Goal: Check status: Check status

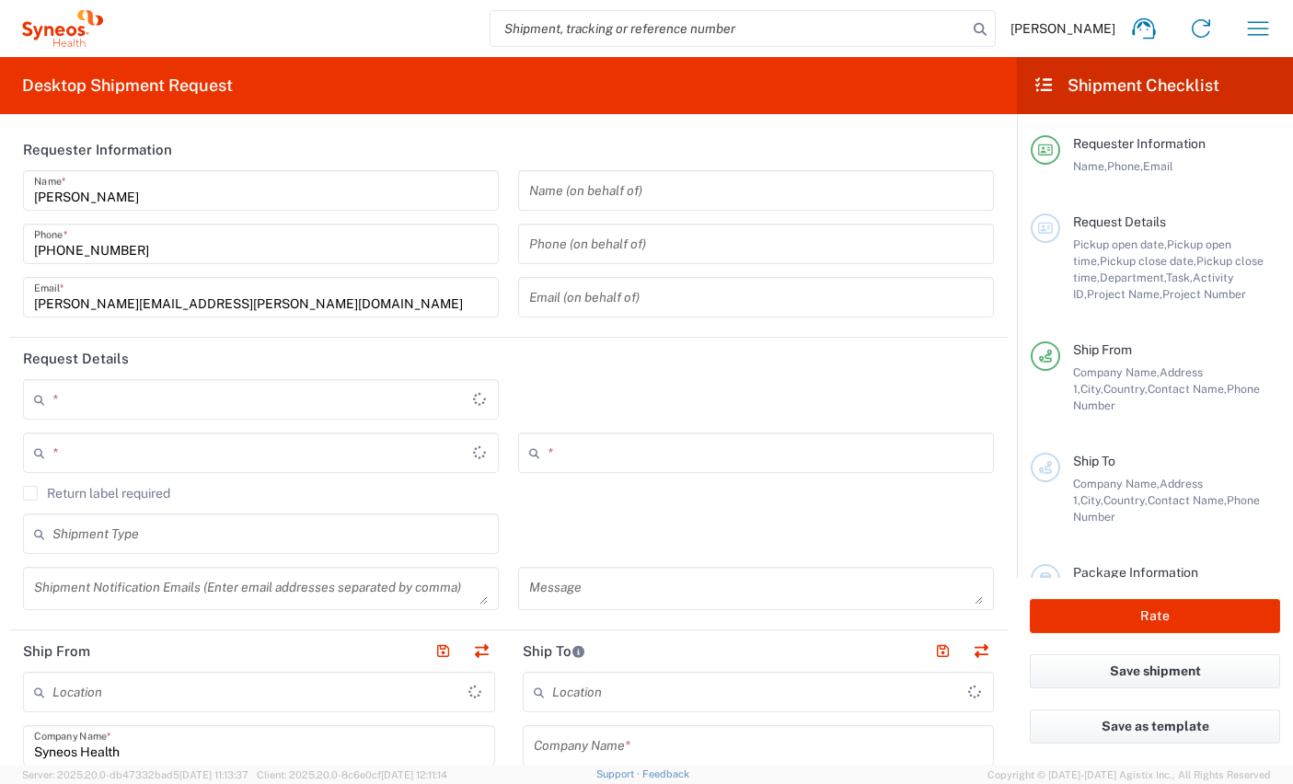
type input "[GEOGRAPHIC_DATA]"
type input "8350"
type input "[GEOGRAPHIC_DATA]"
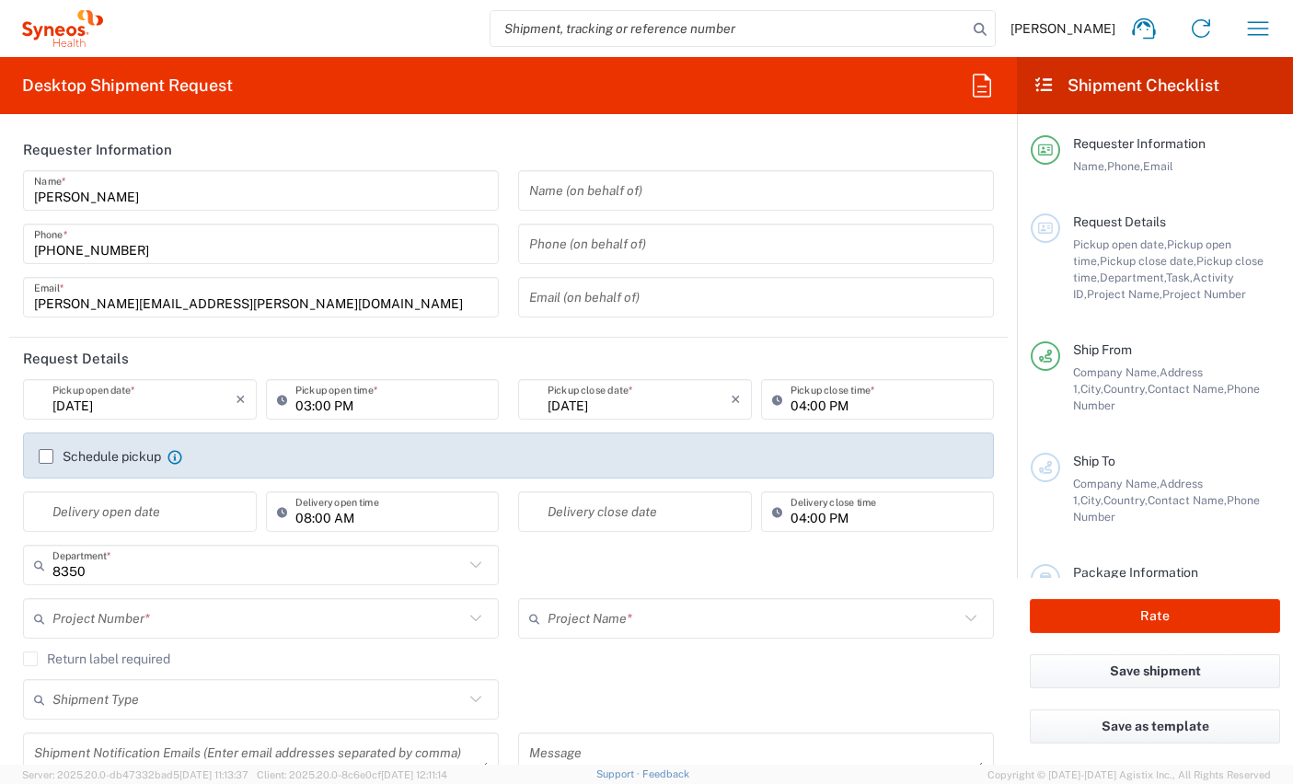
type input "Syneos Health Clinical [GEOGRAPHIC_DATA]"
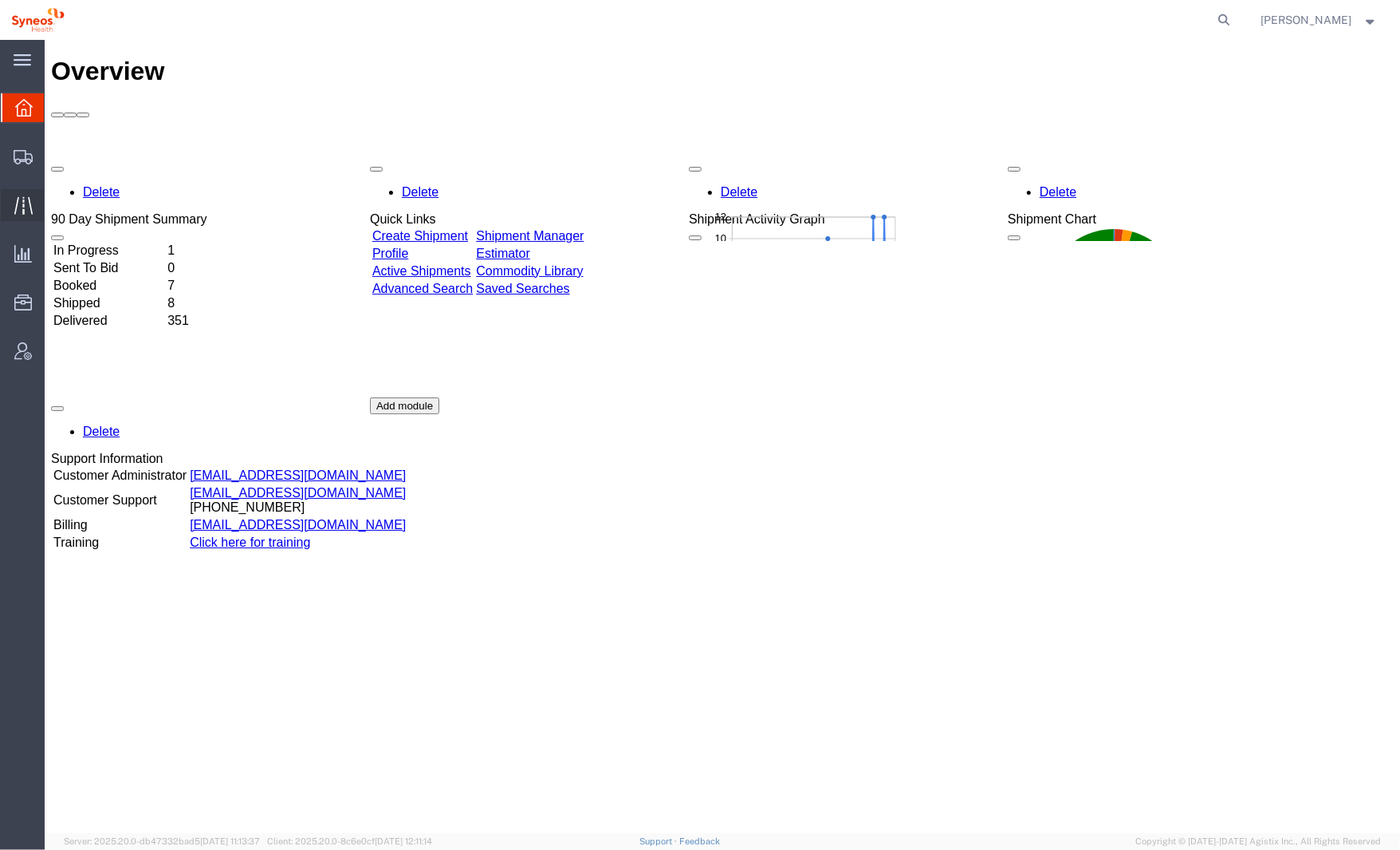
click at [26, 213] on icon at bounding box center [23, 205] width 18 height 18
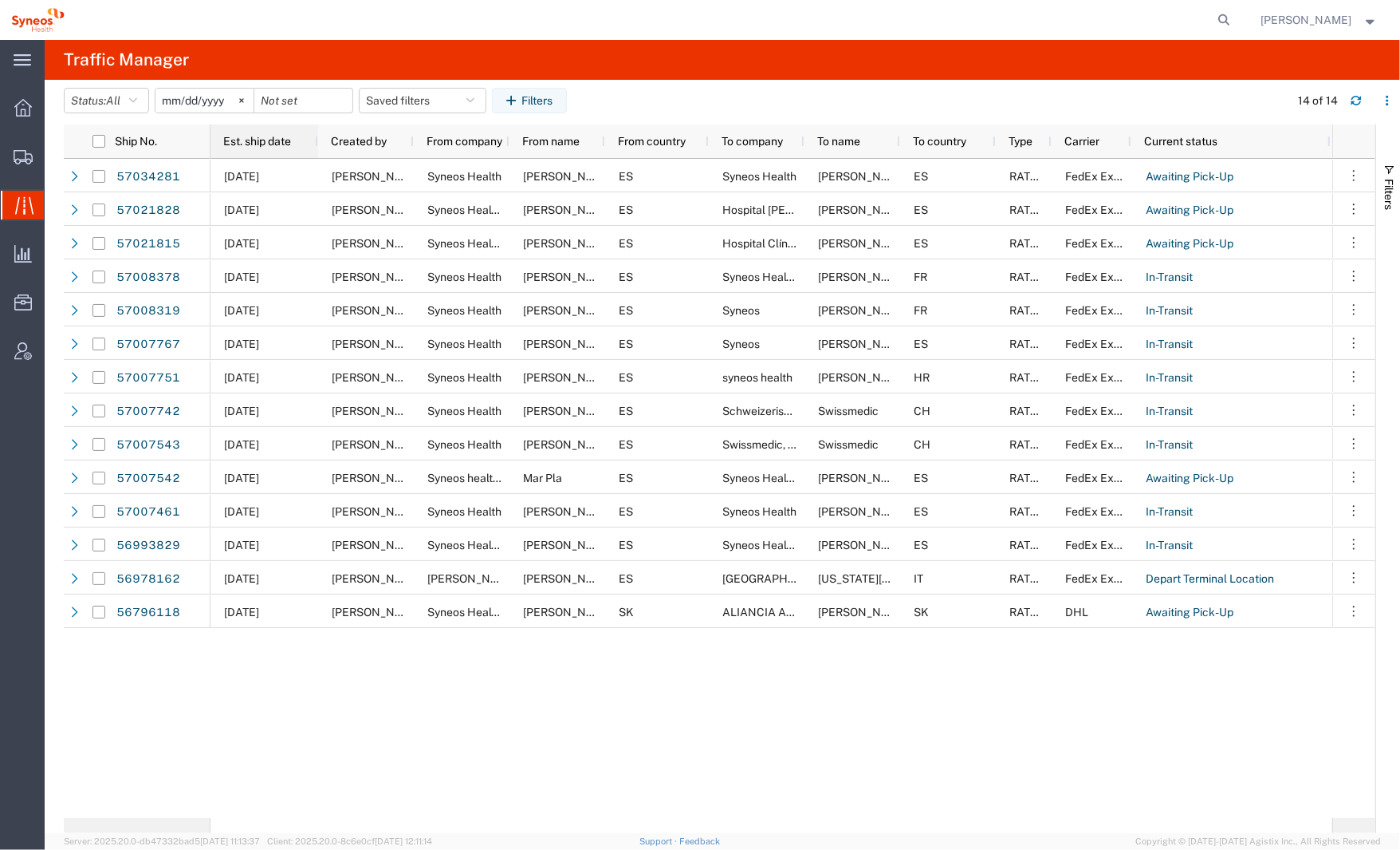
click at [250, 140] on span "Est. ship date" at bounding box center [257, 141] width 68 height 13
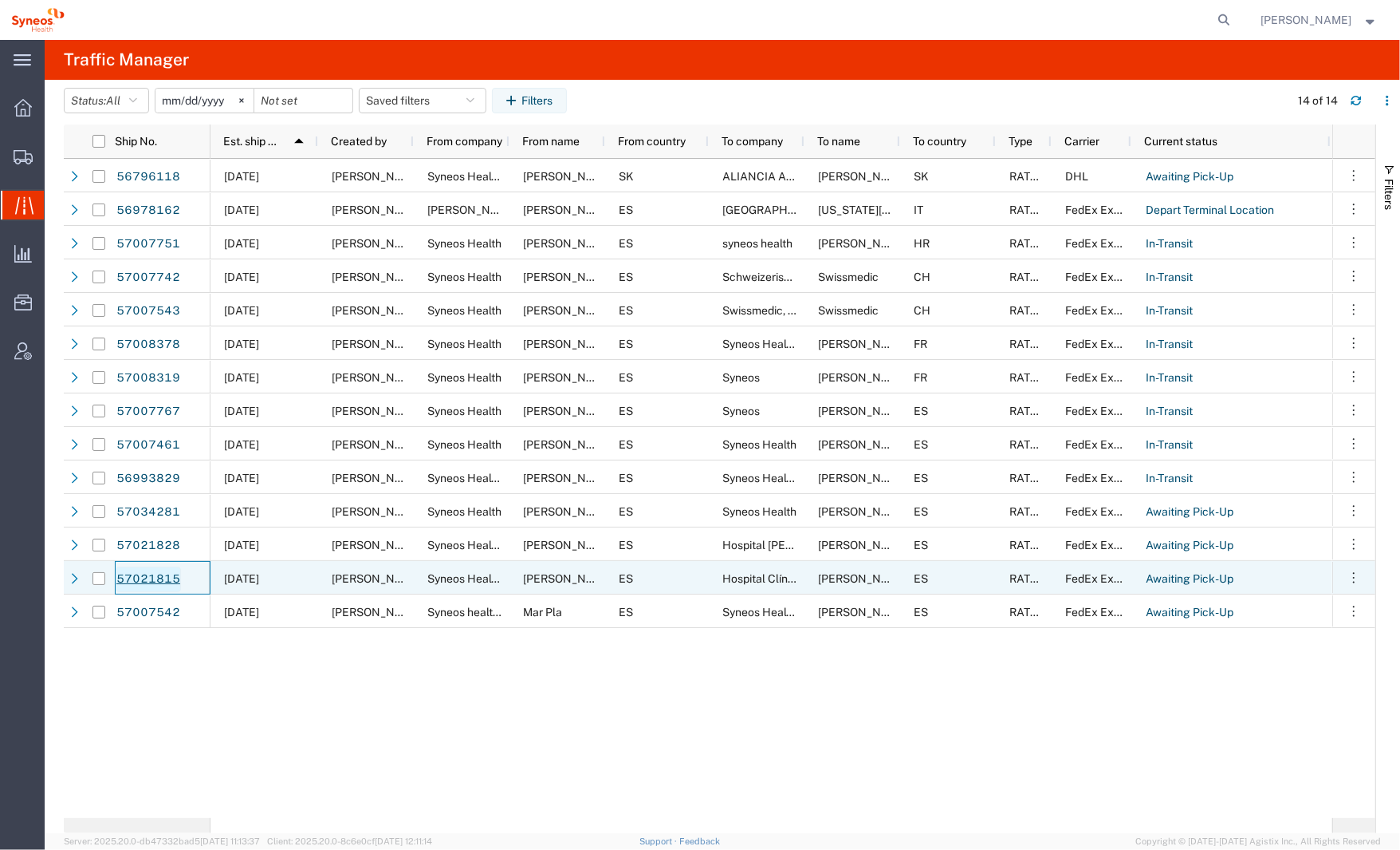
click at [153, 577] on link "57021815" at bounding box center [147, 579] width 65 height 25
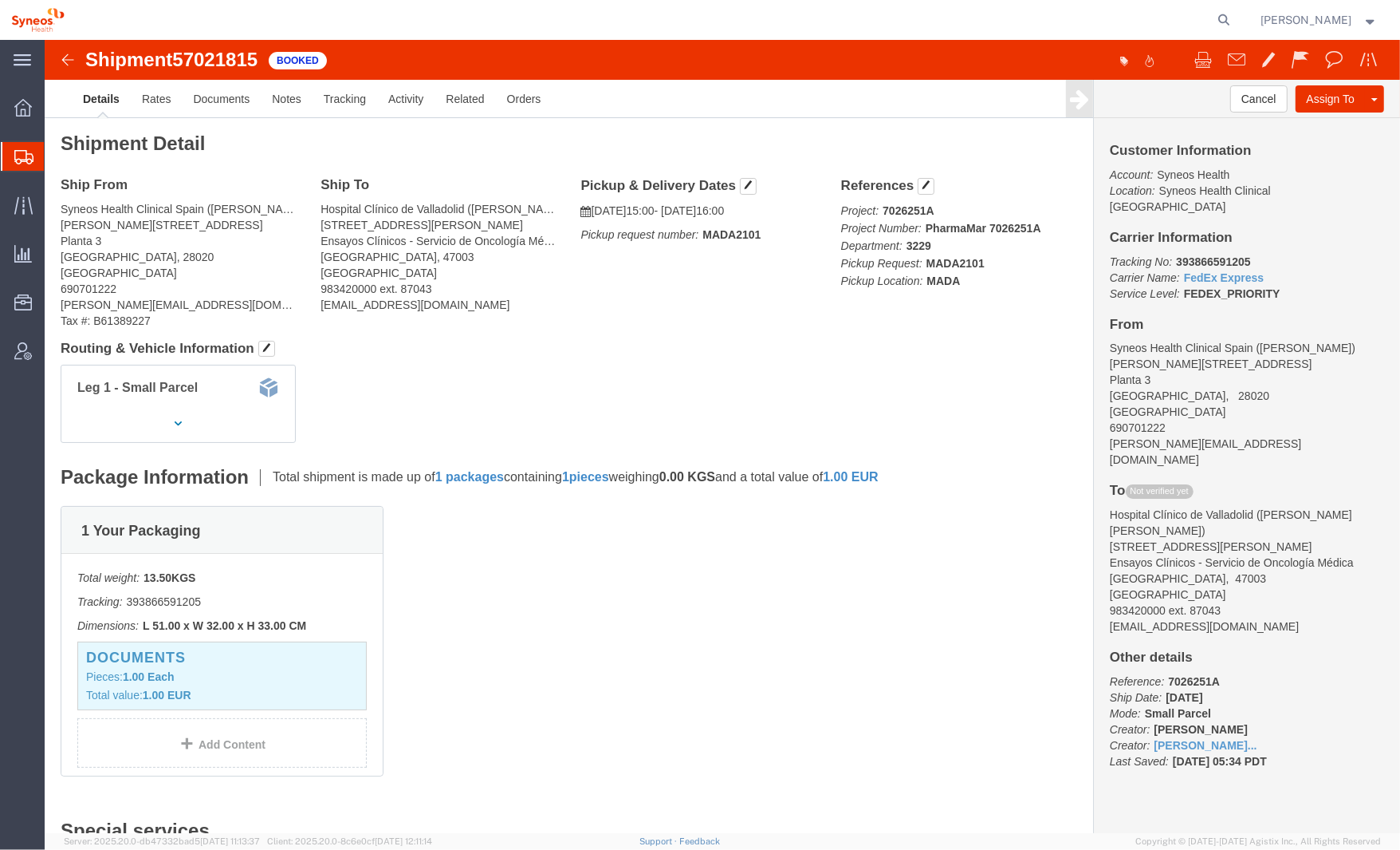
click img
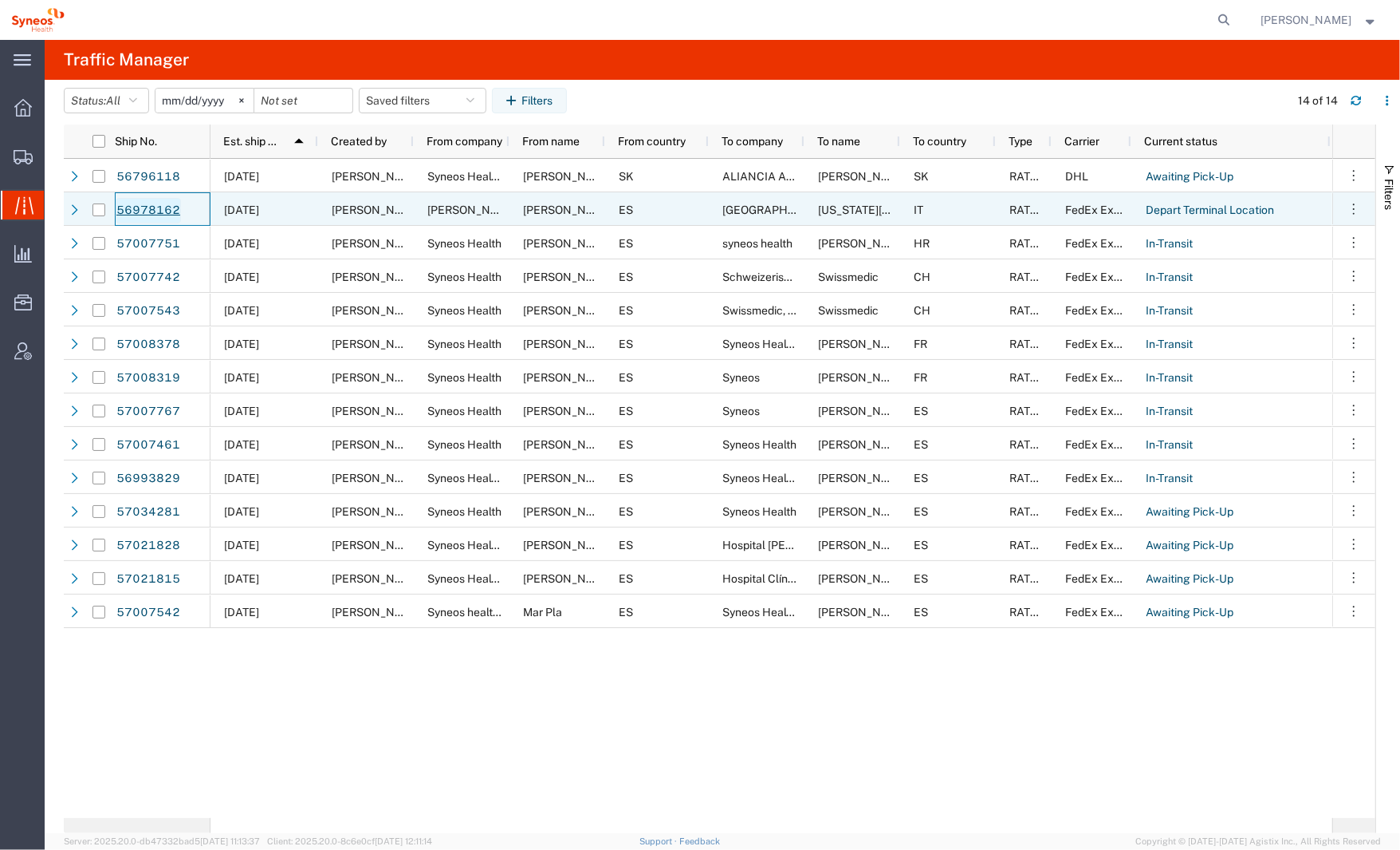
click at [165, 211] on link "56978162" at bounding box center [147, 210] width 65 height 25
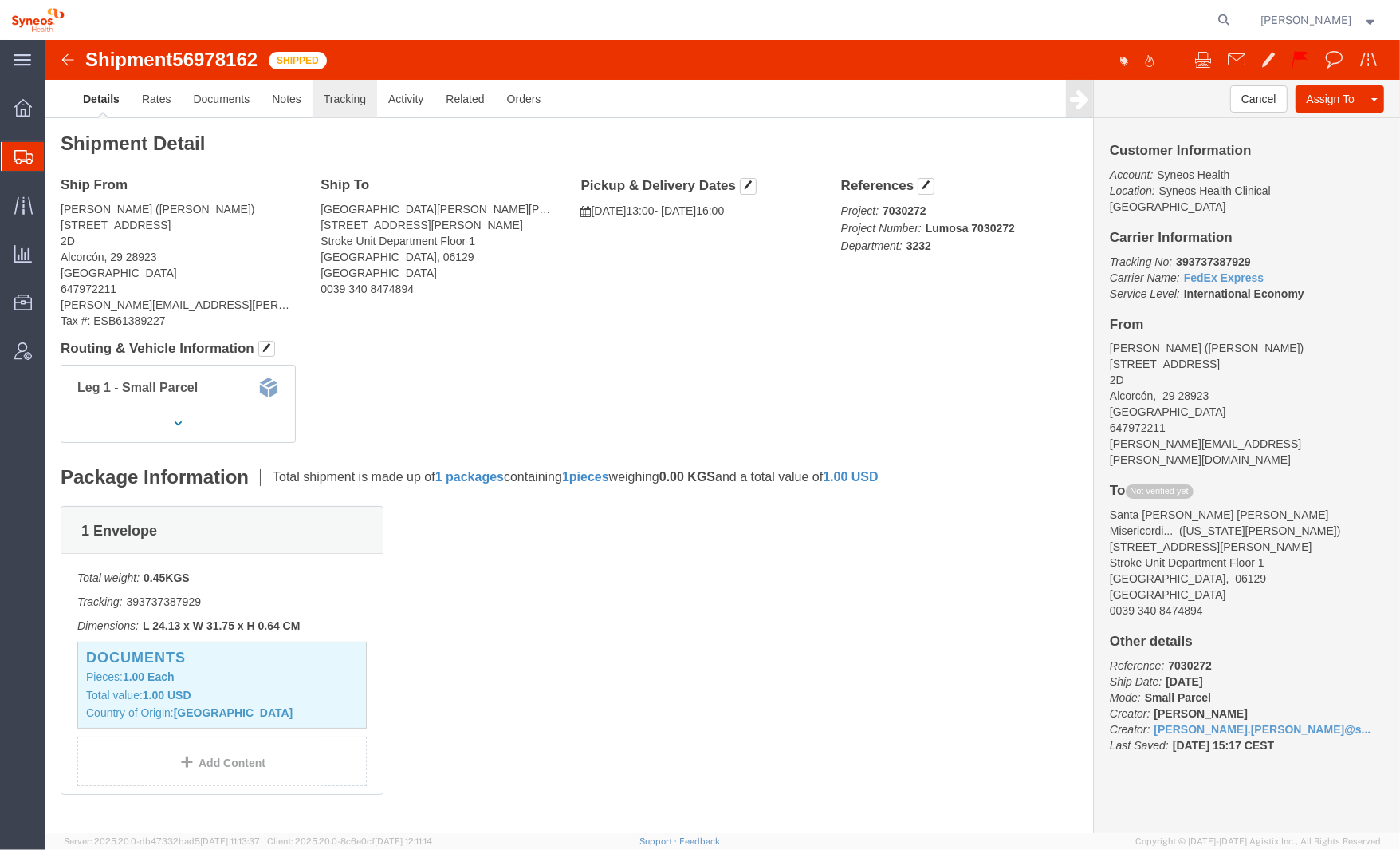
click link "Tracking"
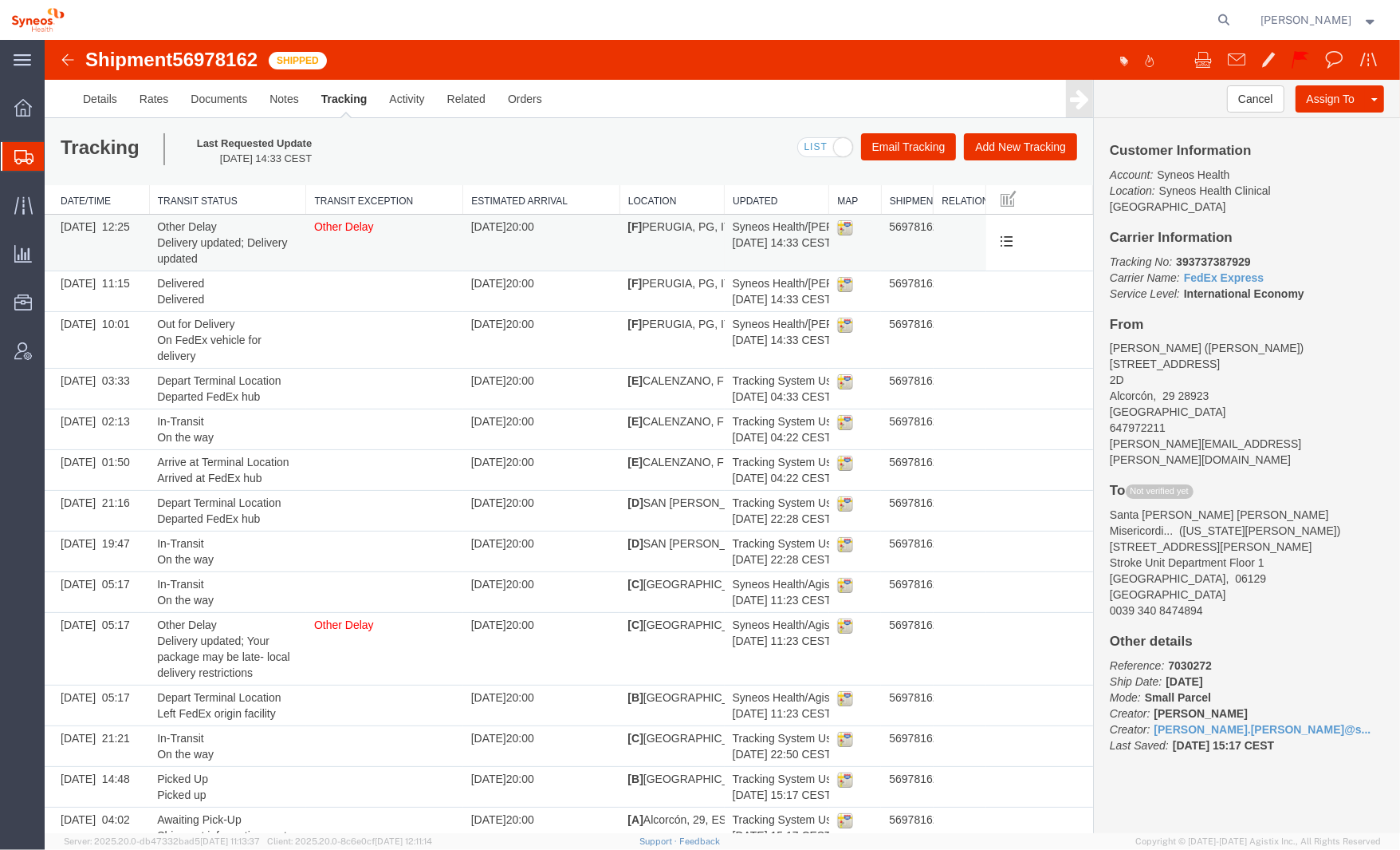
click at [361, 225] on span "Other Delay" at bounding box center [343, 226] width 60 height 13
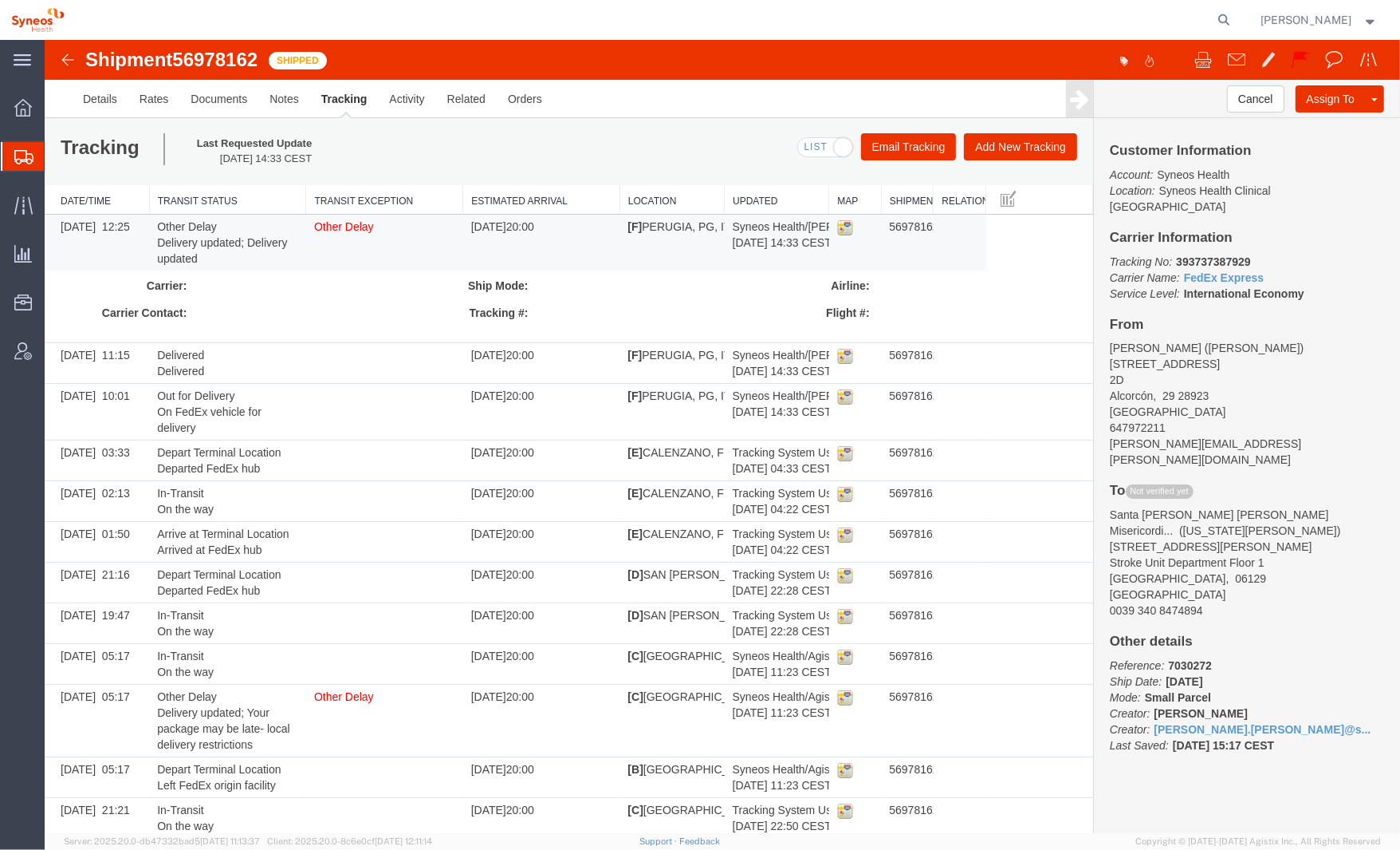
click at [65, 62] on img at bounding box center [67, 60] width 19 height 19
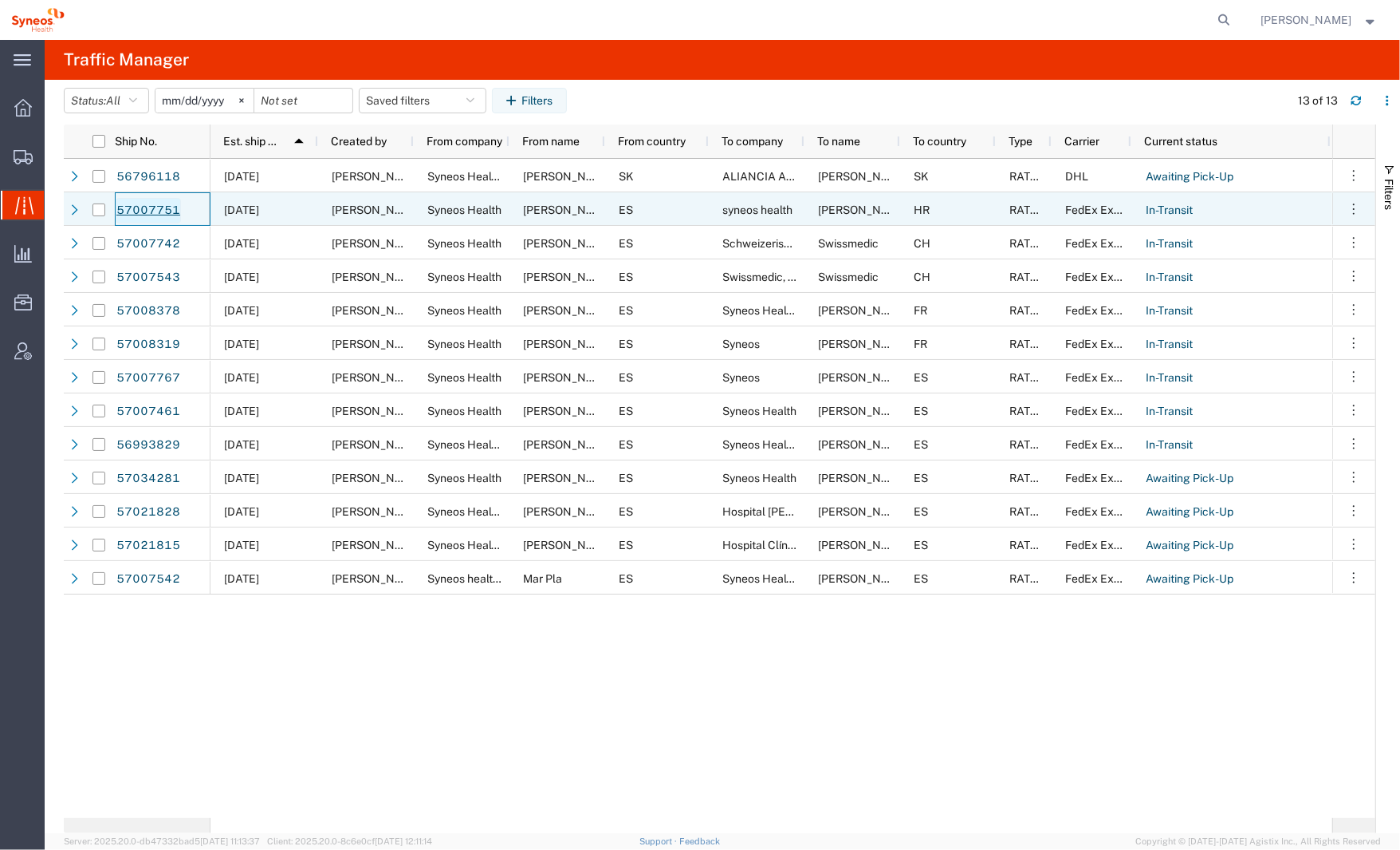
click at [152, 209] on link "57007751" at bounding box center [147, 210] width 65 height 25
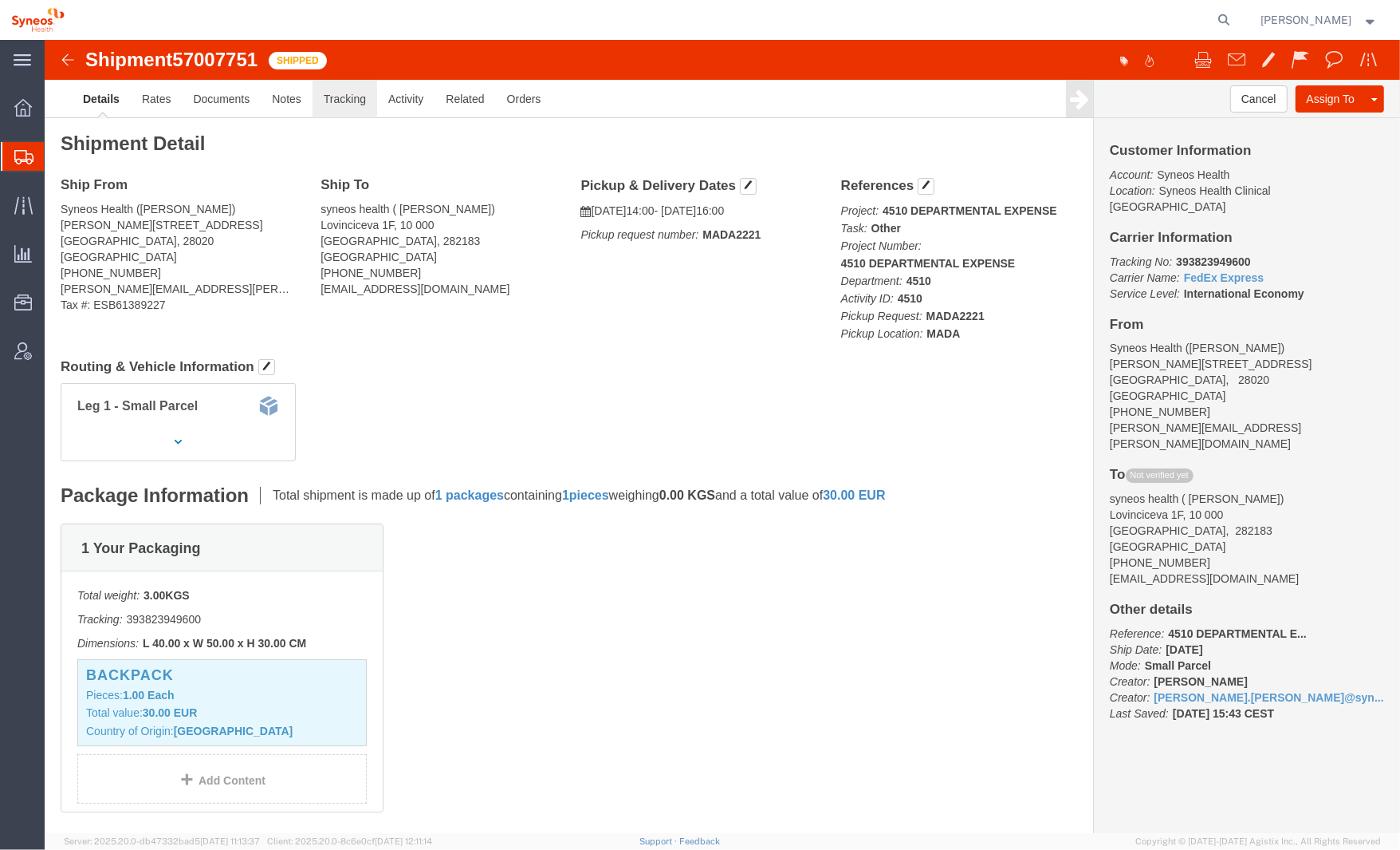
click link "Tracking"
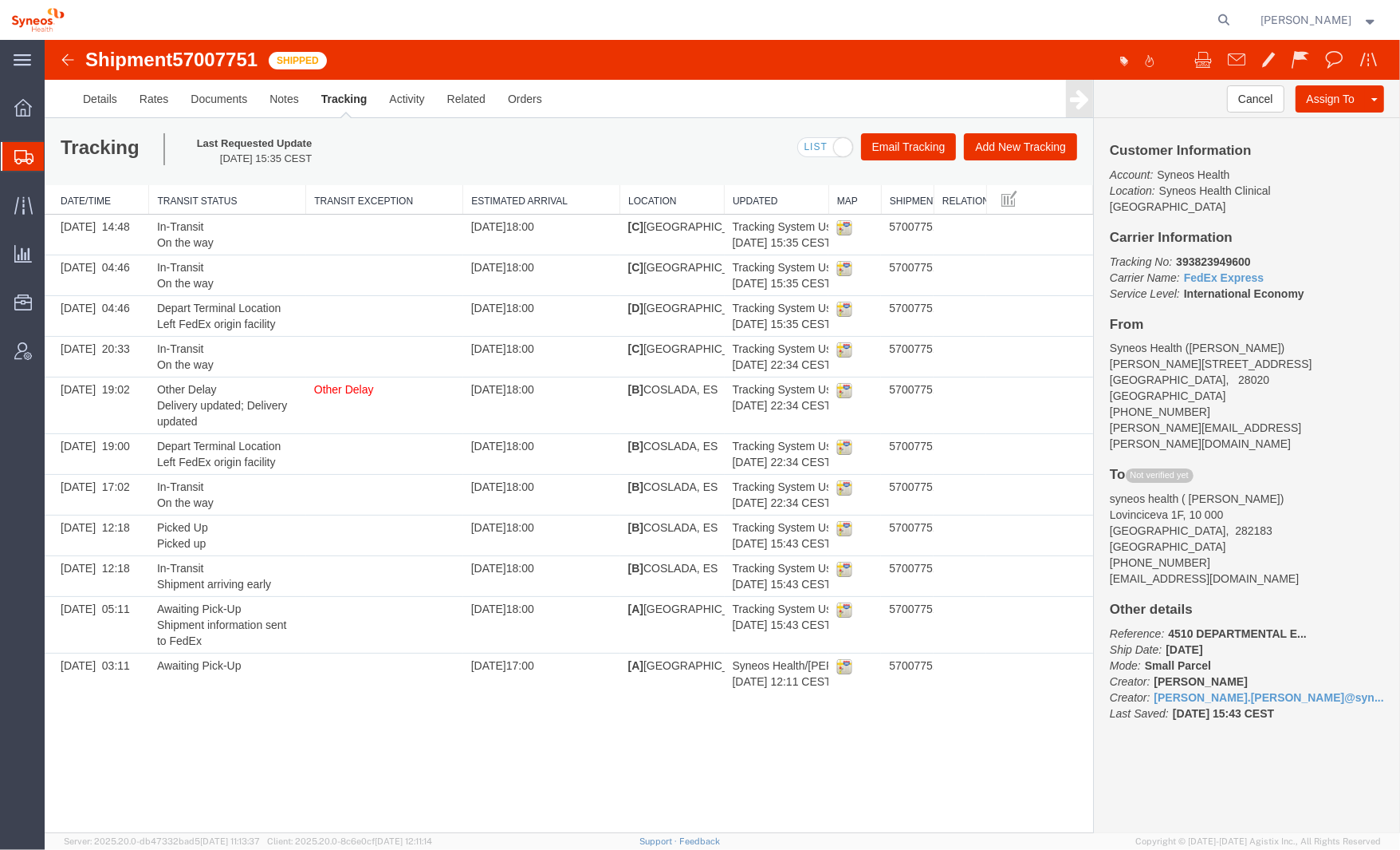
click at [68, 65] on img at bounding box center [67, 60] width 19 height 19
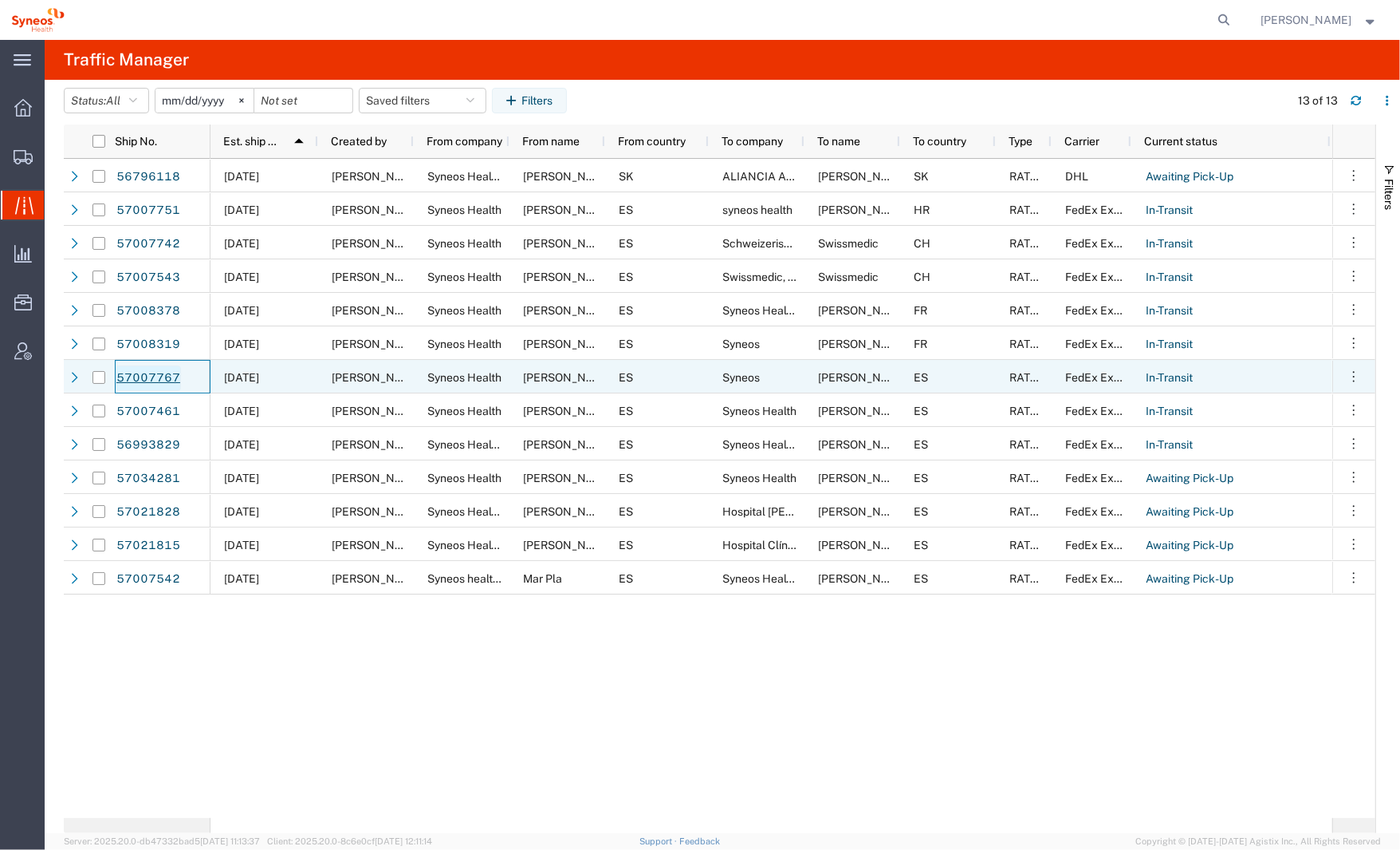
click at [155, 374] on link "57007767" at bounding box center [147, 377] width 65 height 25
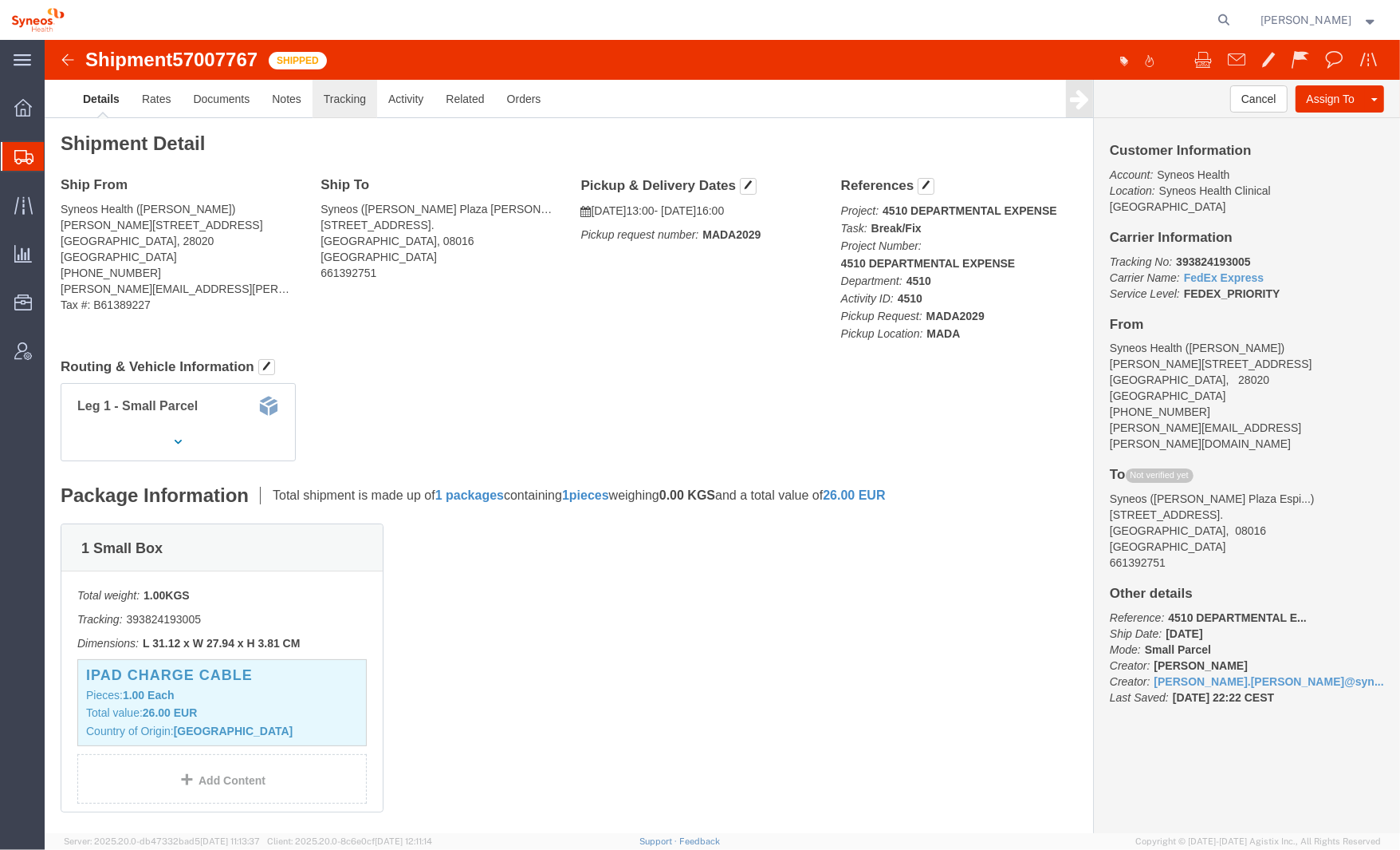
click link "Tracking"
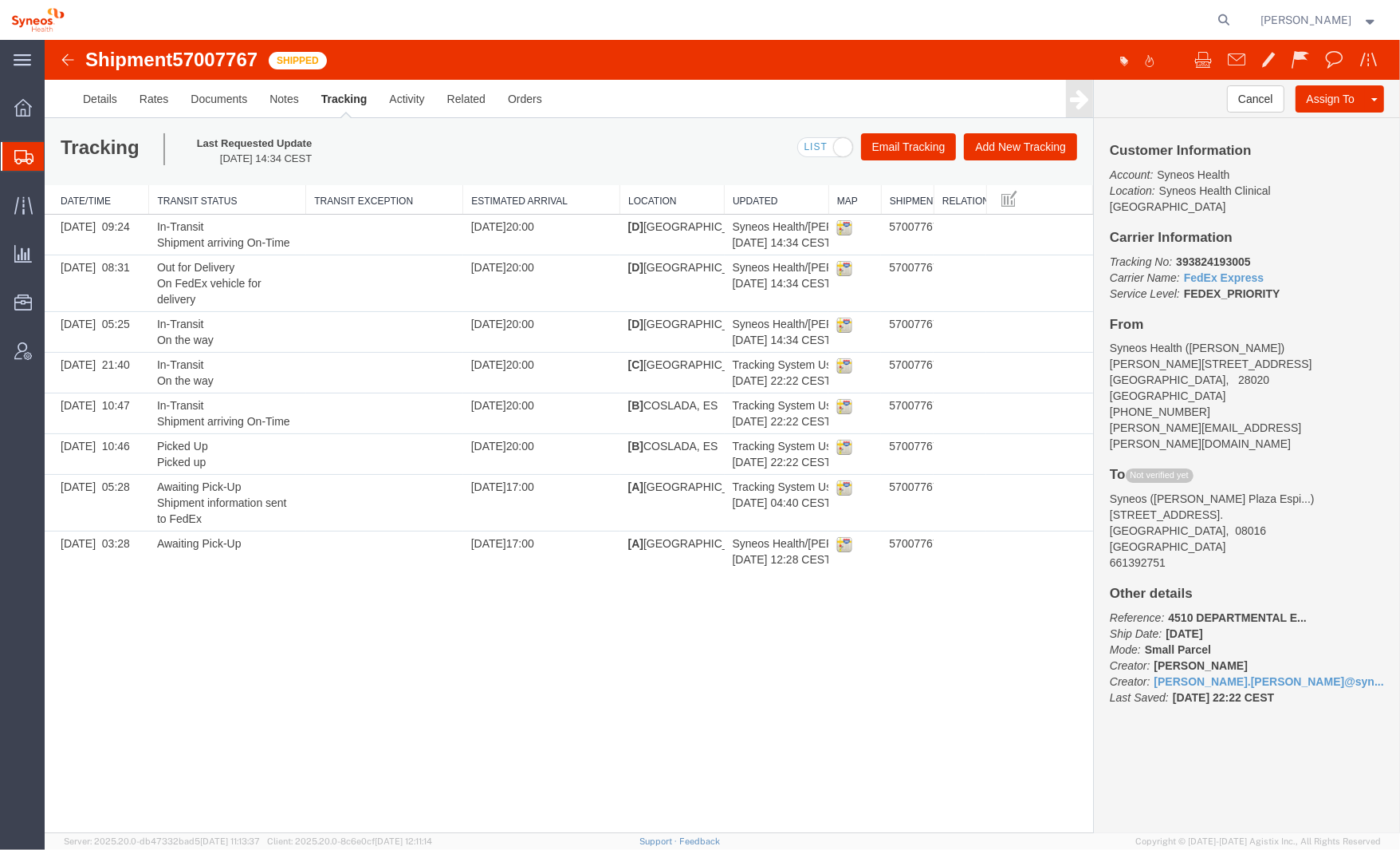
click at [71, 62] on img at bounding box center [67, 60] width 19 height 19
